Goal: Navigation & Orientation: Locate item on page

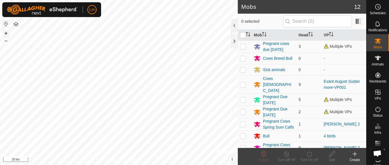
click at [5, 33] on button "+" at bounding box center [6, 33] width 7 height 7
click at [6, 32] on button "+" at bounding box center [6, 33] width 7 height 7
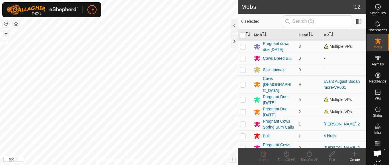
click at [5, 33] on button "+" at bounding box center [6, 33] width 7 height 7
click at [5, 31] on button "+" at bounding box center [6, 33] width 7 height 7
